Goal: Information Seeking & Learning: Learn about a topic

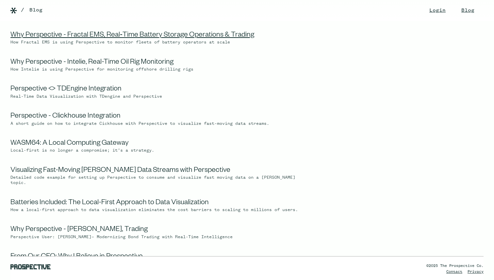
click at [90, 36] on link "Why Perspective - Fractal EMS, Real‑Time Battery Storage Operations & Trading" at bounding box center [132, 36] width 244 height 8
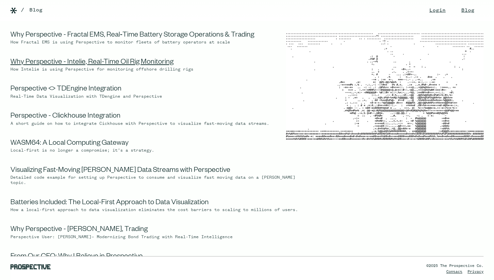
click at [56, 64] on link "Why Perspective - Intelie, Real-Time Oil Rig Monitoring" at bounding box center [91, 63] width 163 height 8
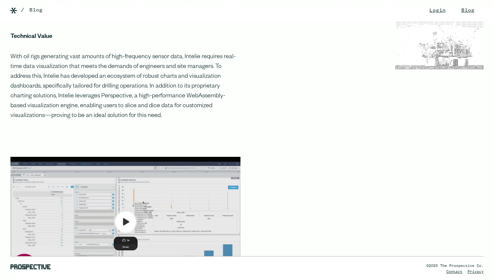
scroll to position [454, 0]
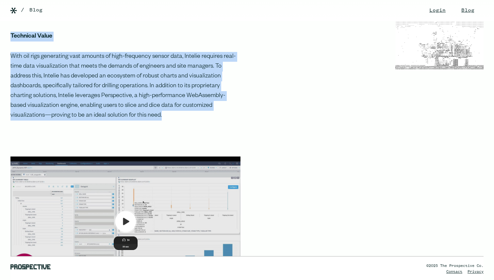
drag, startPoint x: 90, startPoint y: 127, endPoint x: 9, endPoint y: 45, distance: 115.0
copy div "‍ Technical Value ‍ With oil rigs generating vast amounts of high-frequency sen…"
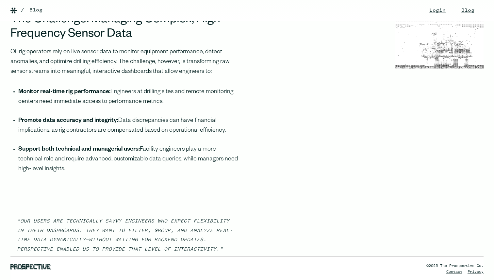
scroll to position [764, 0]
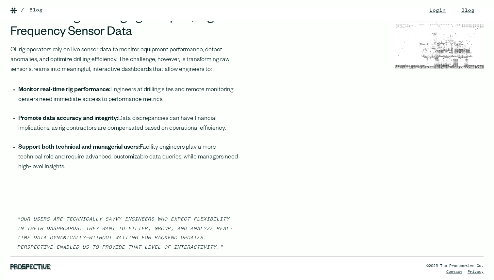
drag, startPoint x: 53, startPoint y: 177, endPoint x: 4, endPoint y: 63, distance: 124.4
copy div "Oil rig operators rely on live sensor data to monitor equipment performance, de…"
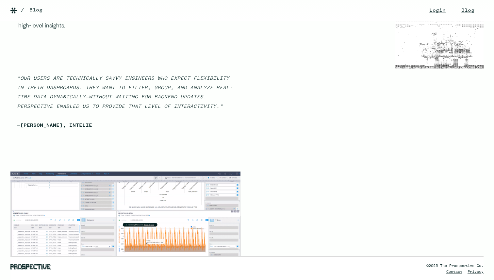
scroll to position [910, 0]
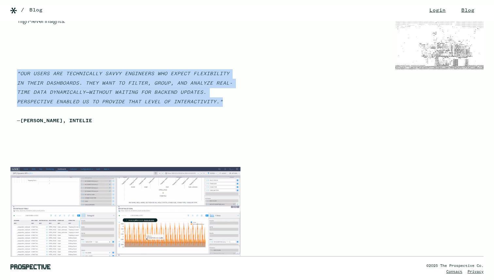
drag, startPoint x: 221, startPoint y: 111, endPoint x: 14, endPoint y: 85, distance: 208.3
click at [14, 85] on blockquote ""Our users are technically savvy engineers who expect flexibility in their dash…" at bounding box center [125, 97] width 230 height 67
copy em ""Our users are technically savvy engineers who expect flexibility in their dash…"
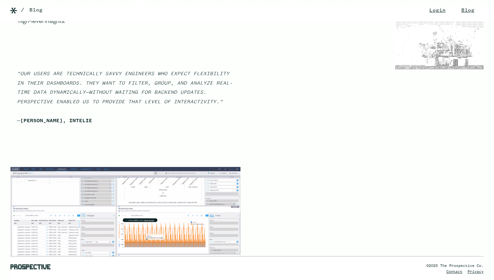
click at [89, 123] on strong "Bianca Munaro Lima, Intelie" at bounding box center [56, 120] width 72 height 5
copy blockquote "— Bianca Munaro Lima, Intelie"
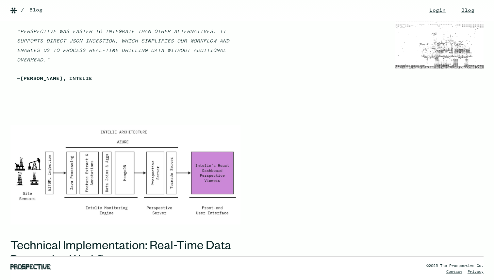
scroll to position [1485, 0]
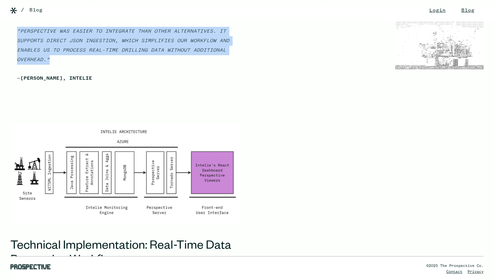
drag, startPoint x: 59, startPoint y: 60, endPoint x: 9, endPoint y: 34, distance: 56.8
copy em ""Perspective was easier to integrate than other alternatives. It supports direc…"
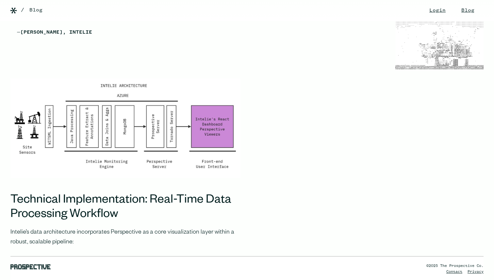
scroll to position [1528, 0]
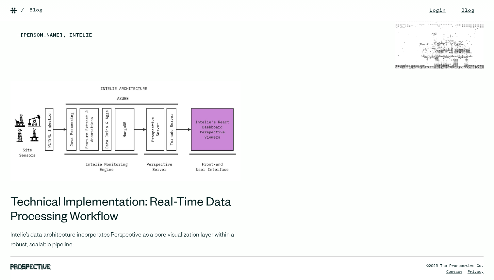
click at [88, 38] on strong "Bianca Munaro Lima, Intelie" at bounding box center [56, 35] width 72 height 5
copy blockquote "— Bianca Munaro Lima, Intelie"
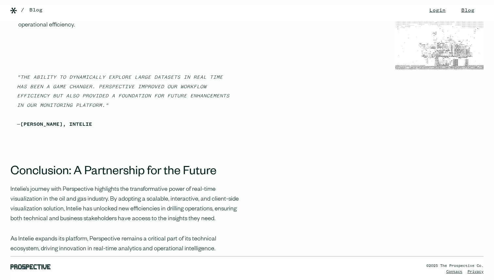
scroll to position [2116, 0]
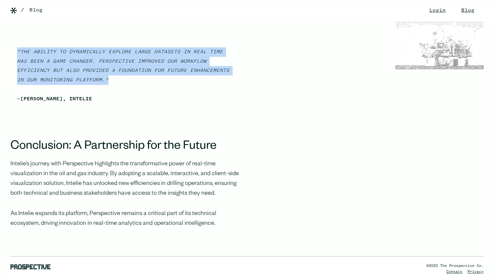
drag, startPoint x: 87, startPoint y: 72, endPoint x: 17, endPoint y: 47, distance: 74.2
click at [17, 47] on blockquote ""The ability to dynamically explore large datasets in real time has been a game…" at bounding box center [125, 75] width 230 height 67
copy em ""The ability to dynamically explore large datasets in real time has been a game…"
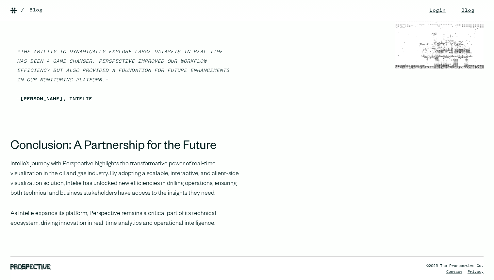
click at [92, 96] on strong "Mauricio Santos, Intelie" at bounding box center [56, 98] width 72 height 5
copy blockquote "— Mauricio Santos, Intelie"
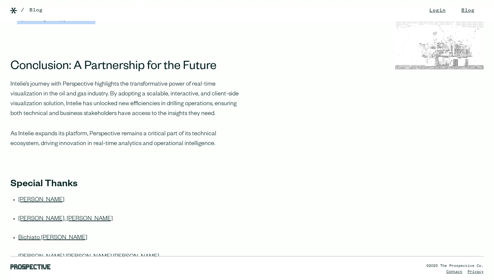
scroll to position [2197, 0]
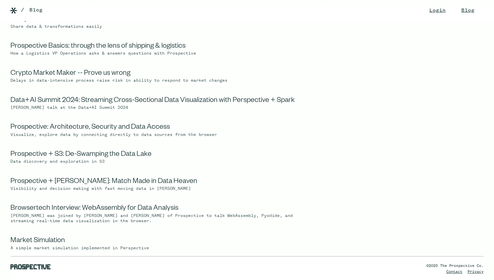
scroll to position [595, 0]
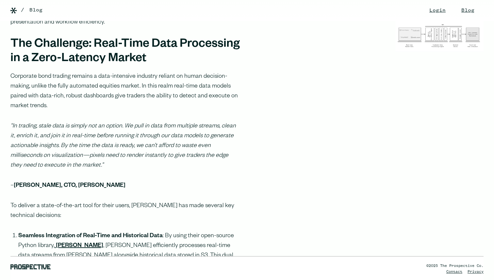
scroll to position [436, 0]
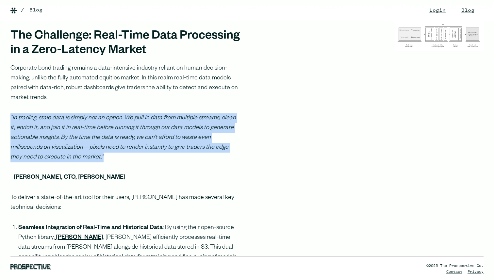
drag, startPoint x: 74, startPoint y: 136, endPoint x: 6, endPoint y: 99, distance: 77.7
copy em "“In trading, stale data is simply not an option. We pull in data from multiple …"
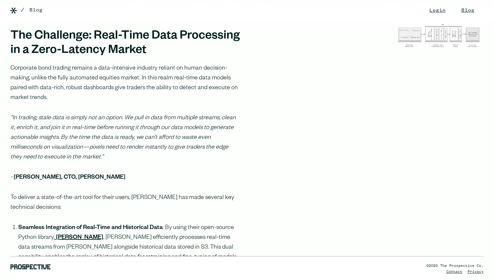
click at [75, 174] on strong "Michael Wong, CTO, Tradewell" at bounding box center [70, 177] width 112 height 7
copy p "– Michael Wong, CTO, Tradewell"
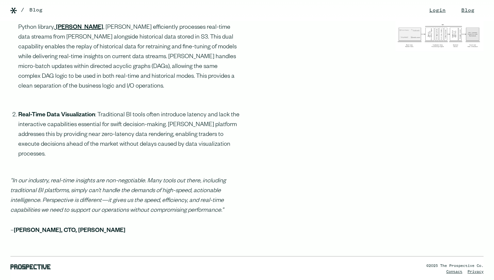
scroll to position [647, 0]
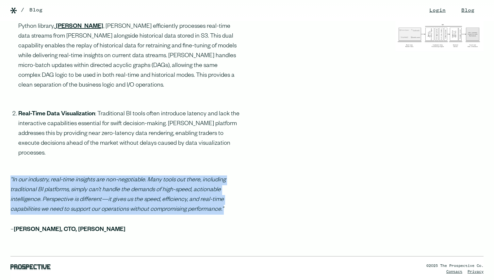
drag, startPoint x: 223, startPoint y: 192, endPoint x: 1, endPoint y: 165, distance: 223.6
copy em "“In our industry, real-time insights are non-negotiable. Many tools out there, …"
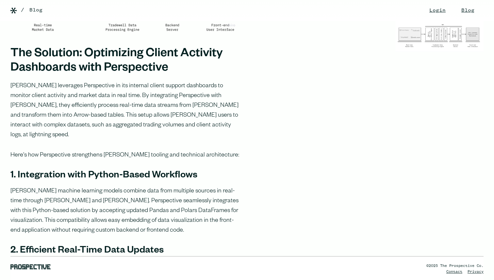
scroll to position [1197, 0]
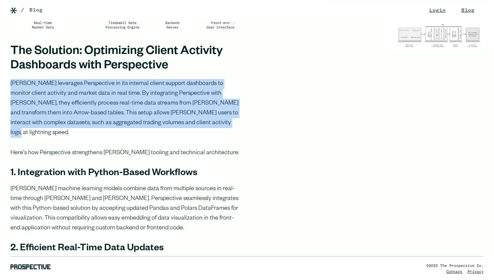
drag, startPoint x: 161, startPoint y: 104, endPoint x: 6, endPoint y: 66, distance: 160.0
copy p "Tradewell leverages Perspective in its internal client support dashboards to mo…"
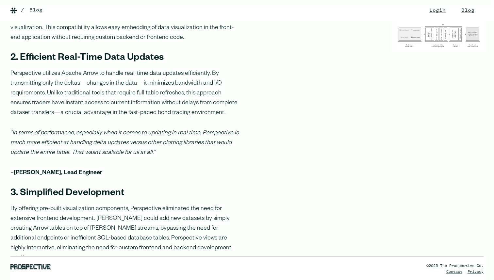
scroll to position [1385, 0]
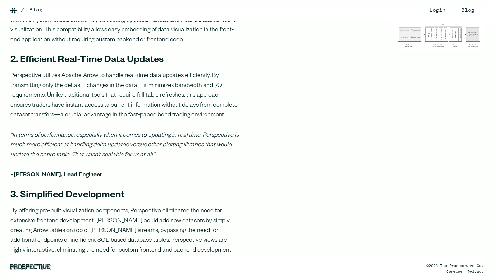
click at [155, 131] on p "“In terms of performance, especially when it comes to updating in real time, Pe…" at bounding box center [125, 145] width 230 height 29
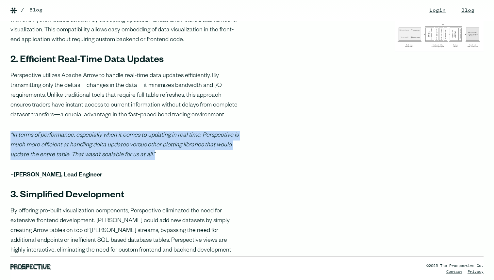
drag, startPoint x: 155, startPoint y: 128, endPoint x: 8, endPoint y: 108, distance: 148.0
copy em "“In terms of performance, especially when it comes to updating in real time, Pe…"
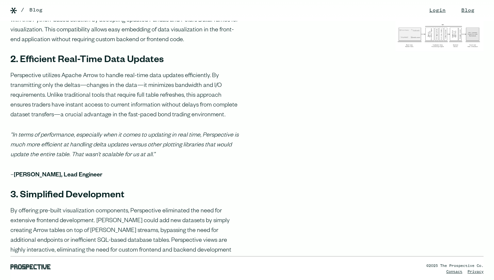
click at [78, 172] on strong "Arthur Andres, Lead Engineer" at bounding box center [58, 175] width 88 height 7
copy p "– Arthur Andres, Lead Engineer"
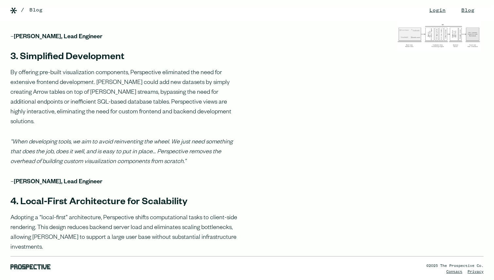
scroll to position [1523, 0]
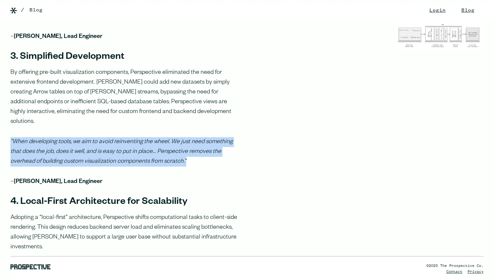
drag, startPoint x: 159, startPoint y: 123, endPoint x: 6, endPoint y: 104, distance: 154.3
copy em "“When developing tools, we aim to avoid reinventing the wheel. We just need som…"
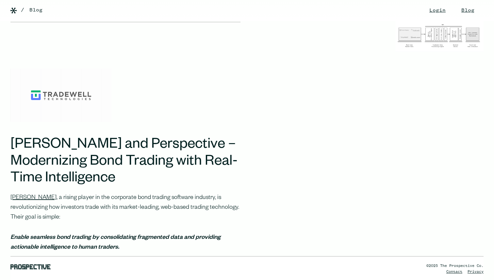
scroll to position [0, 0]
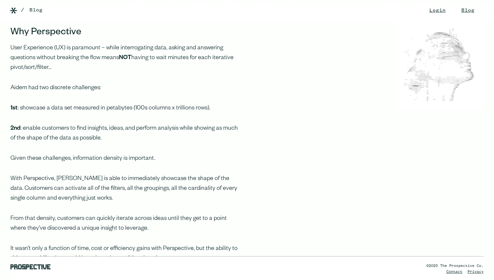
scroll to position [461, 0]
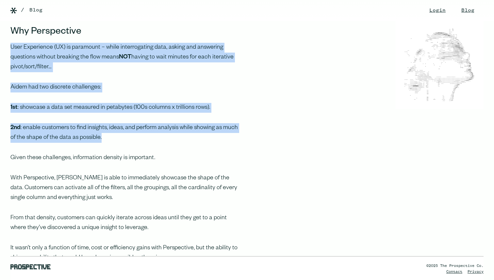
drag, startPoint x: 105, startPoint y: 137, endPoint x: 8, endPoint y: 49, distance: 130.8
click at [8, 49] on div "‍ Perspective is the open source component built for high-performance streaming…" at bounding box center [120, 144] width 240 height 996
copy div "User Experience (UX) is paramount – while interrogating data, asking and answer…"
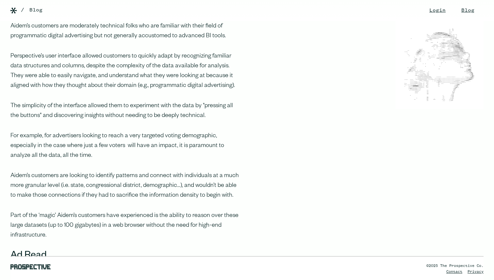
scroll to position [769, 0]
drag, startPoint x: 203, startPoint y: 84, endPoint x: 8, endPoint y: 55, distance: 196.3
copy p "Perspective’s user interface allowed customers to quickly adapt by recognizing …"
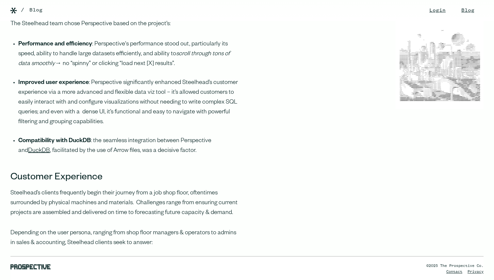
scroll to position [513, 0]
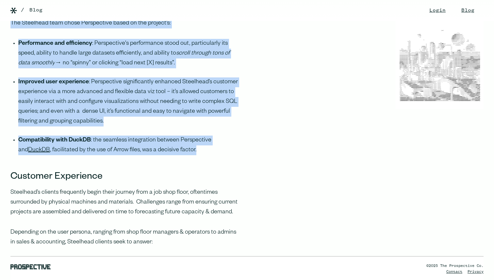
drag, startPoint x: 189, startPoint y: 161, endPoint x: 2, endPoint y: 34, distance: 226.0
click at [1, 34] on div "Perspective is the open source component built for high-performance streaming d…" at bounding box center [120, 41] width 240 height 892
copy div "The Steelhead team chose Perspective based on the project’s: Performance and ef…"
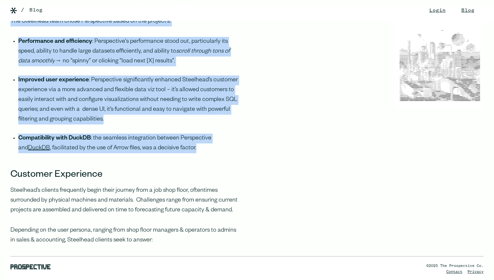
scroll to position [515, 0]
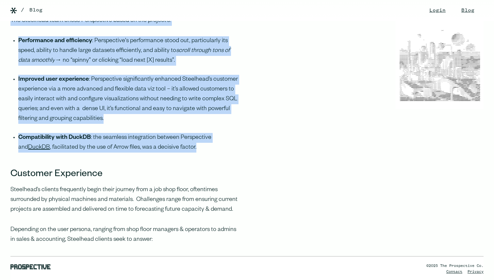
copy div "The Steelhead team chose Perspective based on the project’s: Performance and ef…"
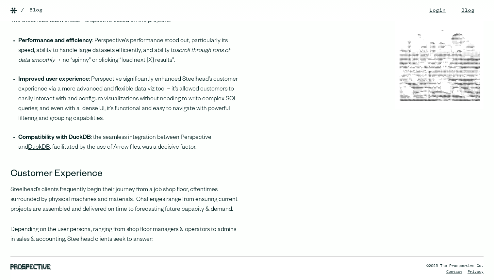
click at [311, 124] on div "Perspective is the open source component built for high-performance streaming d…" at bounding box center [247, 39] width 494 height 892
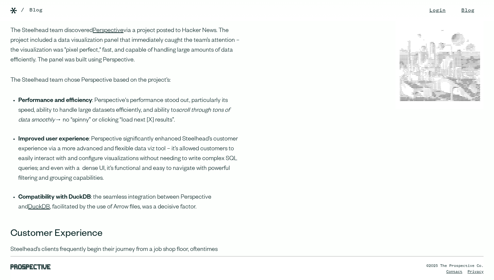
scroll to position [452, 0]
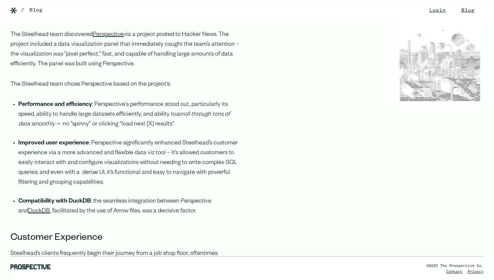
drag, startPoint x: 217, startPoint y: 45, endPoint x: 131, endPoint y: 76, distance: 91.7
click at [131, 69] on p "The Steelhead team discovered Perspective via a project posted to Hacker News. …" at bounding box center [125, 49] width 230 height 39
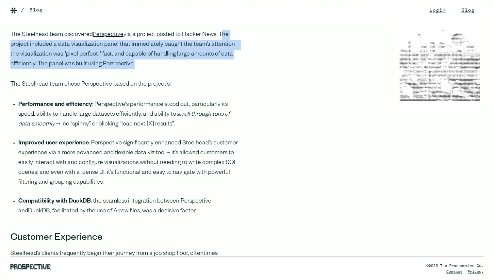
copy p "The project included a data visualization panel that immediately caught the tea…"
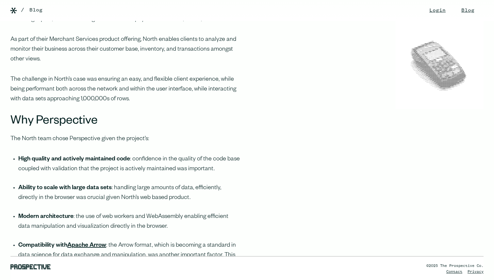
scroll to position [336, 0]
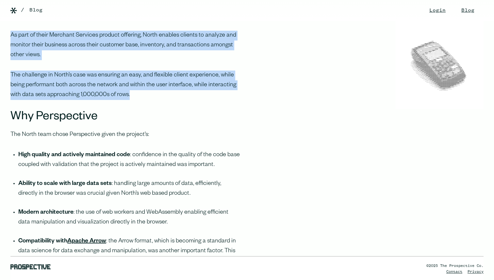
drag, startPoint x: 133, startPoint y: 94, endPoint x: 9, endPoint y: 38, distance: 135.0
click at [9, 38] on div "— Perspective is the open source component built for high-performance streaming…" at bounding box center [120, 220] width 240 height 863
copy div "As part of their Merchant Services product offering, North enables clients to a…"
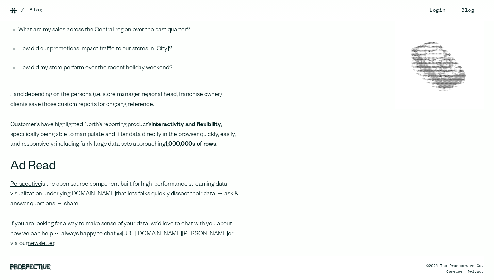
scroll to position [740, 0]
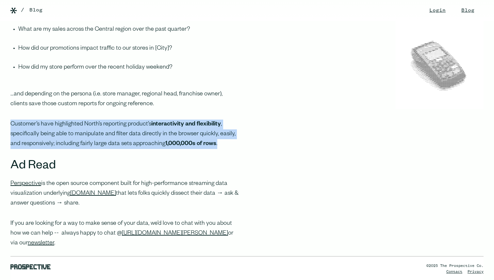
drag, startPoint x: 216, startPoint y: 142, endPoint x: 5, endPoint y: 123, distance: 212.1
copy p "Customer’s have highlighted North’s reporting product’s interactivity and flexi…"
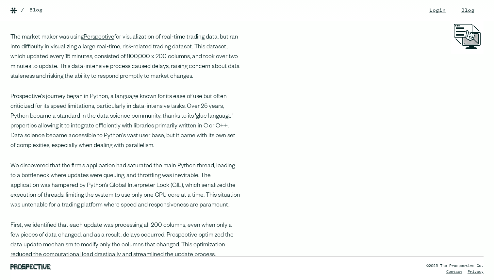
scroll to position [160, 0]
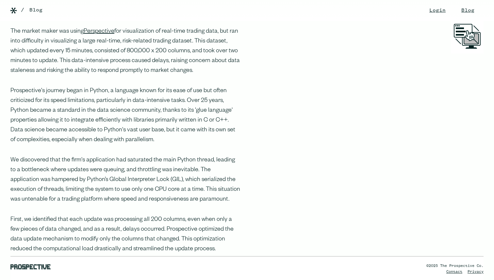
drag, startPoint x: 171, startPoint y: 70, endPoint x: 7, endPoint y: 28, distance: 169.9
click at [7, 28] on div "When one of the largest crypto market makers approached Prospective about their…" at bounding box center [120, 262] width 240 height 570
copy p "The market maker was using Perspective for visualization of real-time trading d…"
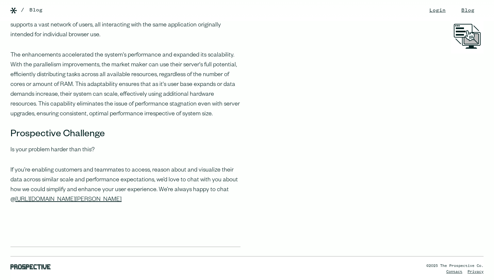
scroll to position [504, 0]
